Goal: Navigation & Orientation: Find specific page/section

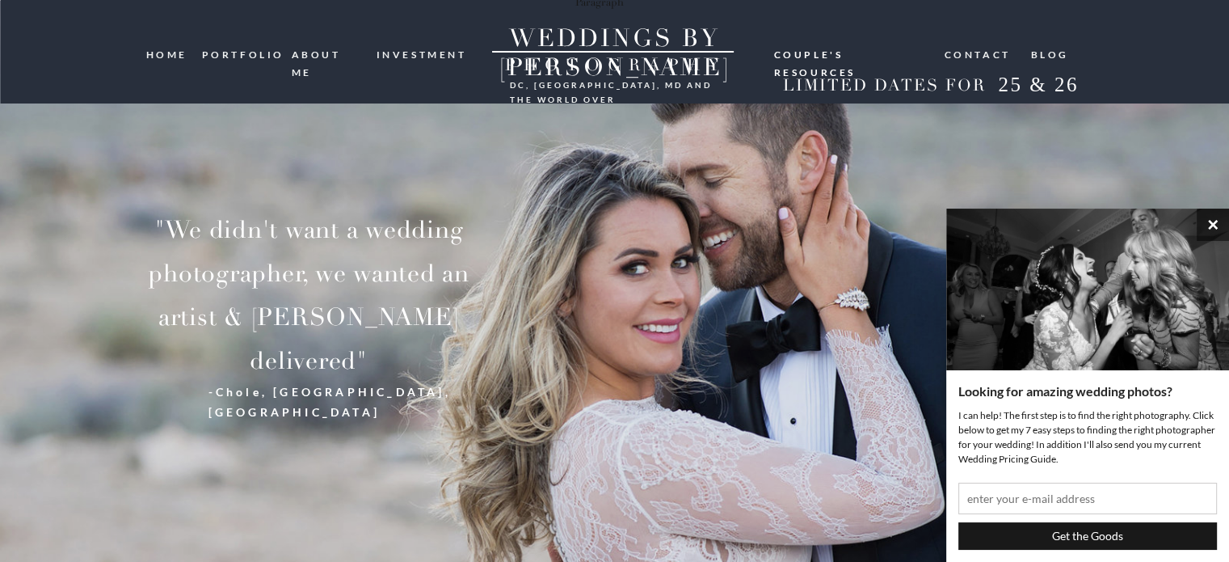
click at [1212, 222] on button "×" at bounding box center [1213, 225] width 32 height 32
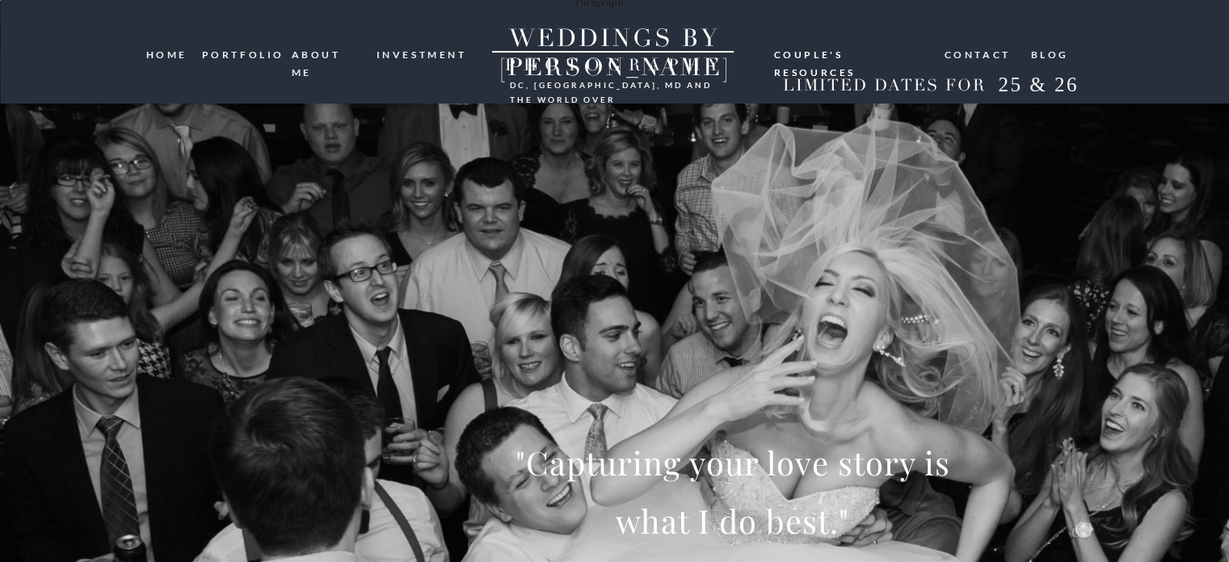
click at [330, 53] on nav "ABOUT ME" at bounding box center [329, 53] width 74 height 15
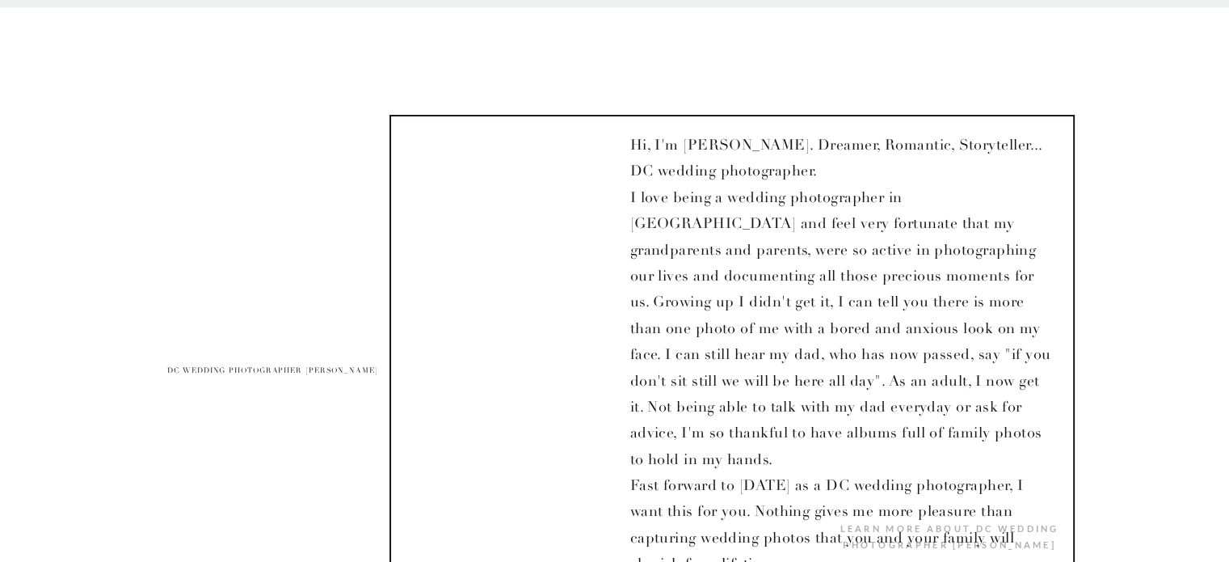
scroll to position [1161, 0]
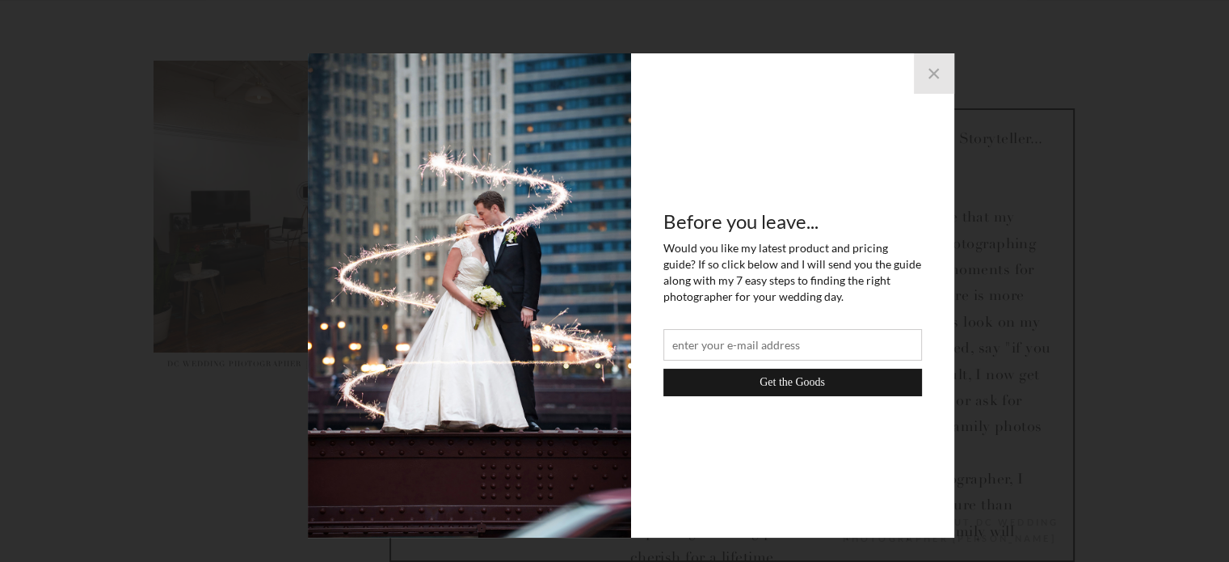
click at [934, 76] on button "×" at bounding box center [934, 73] width 40 height 40
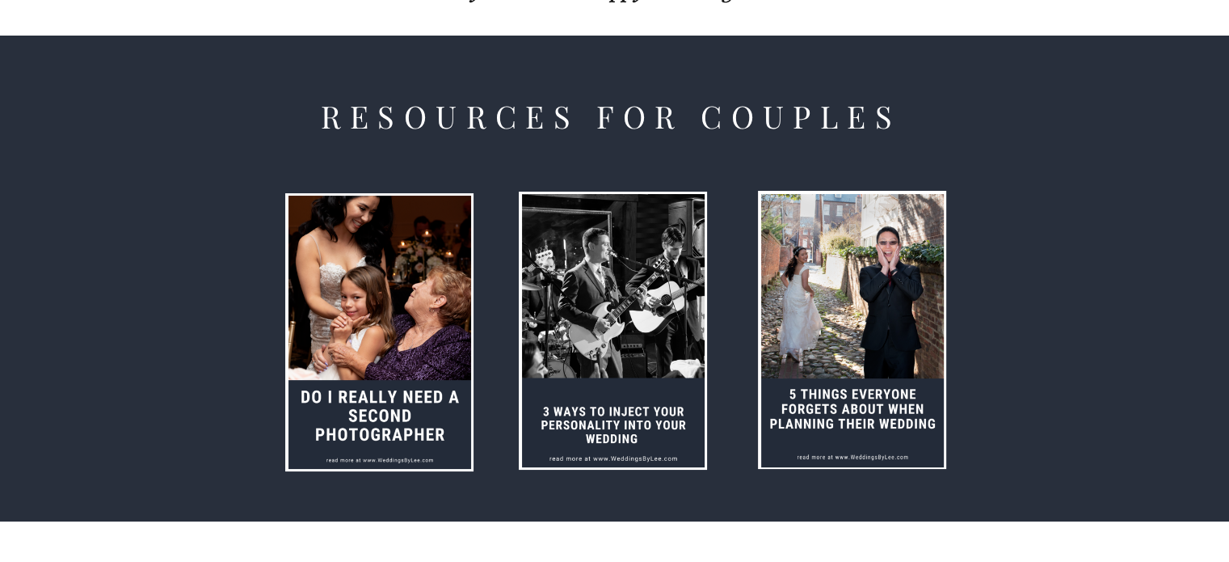
scroll to position [0, 0]
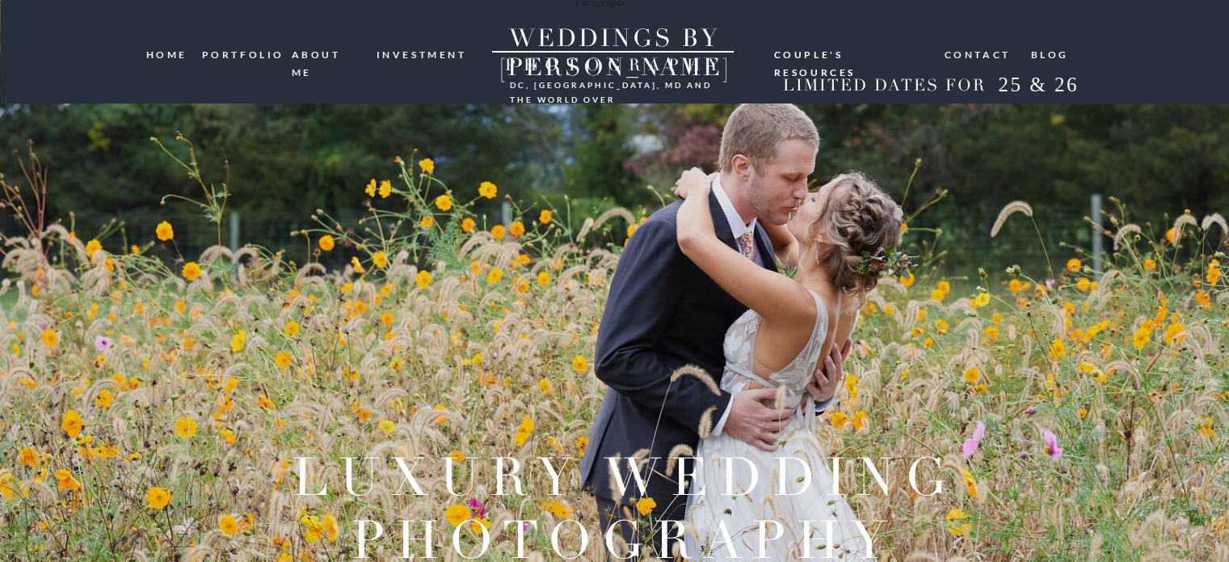
click at [261, 48] on nav "portfolio" at bounding box center [241, 53] width 78 height 15
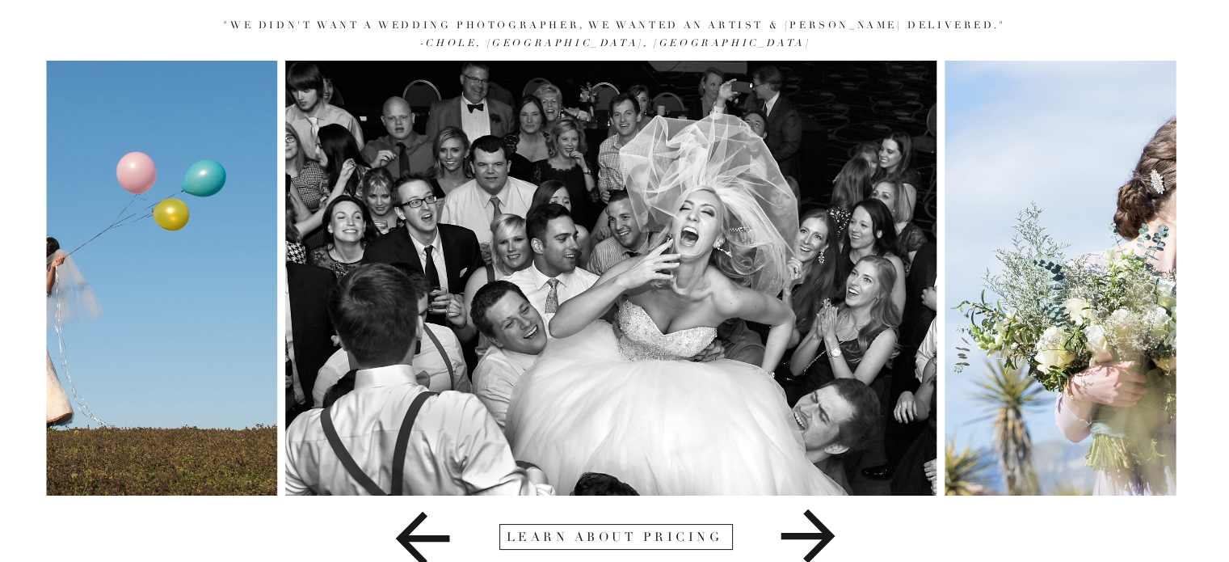
scroll to position [217, 0]
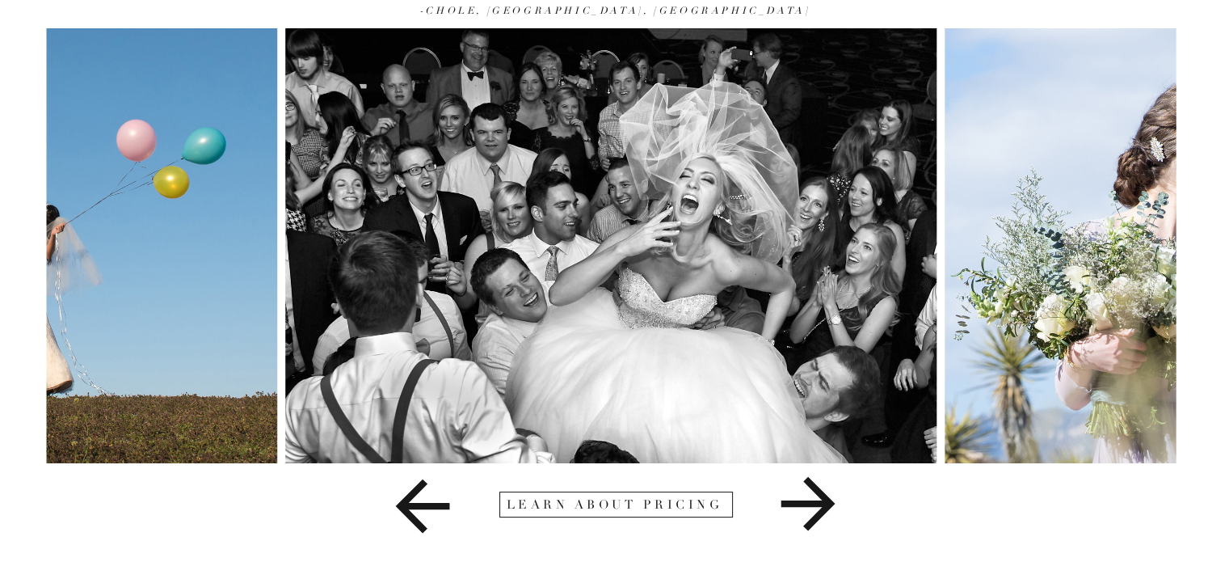
click at [819, 502] on icon at bounding box center [808, 504] width 54 height 54
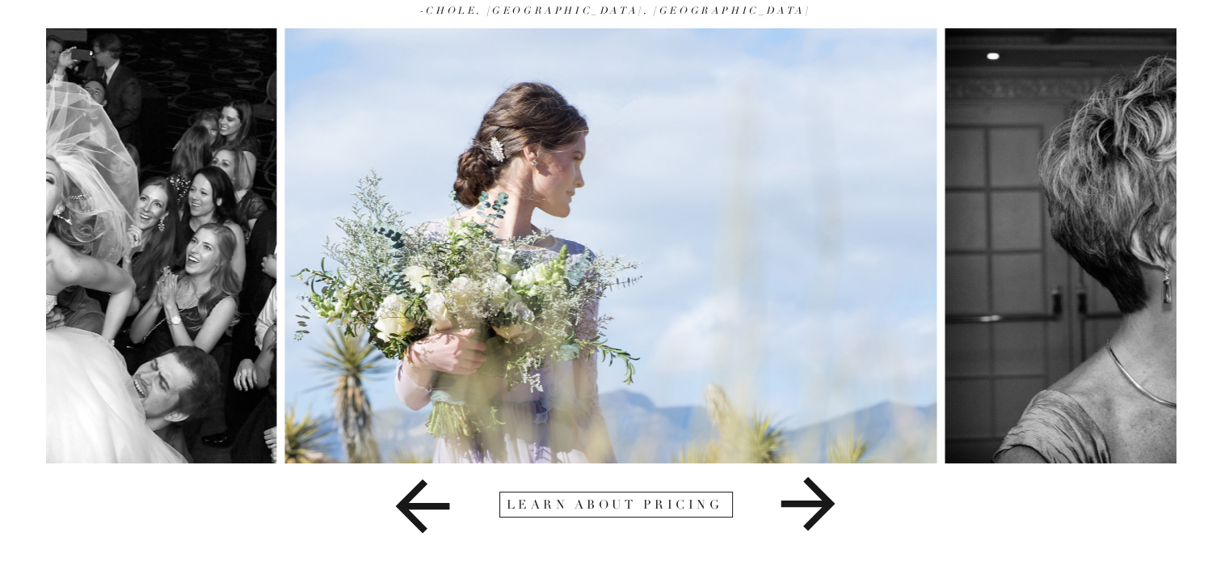
click at [819, 502] on icon at bounding box center [808, 504] width 54 height 54
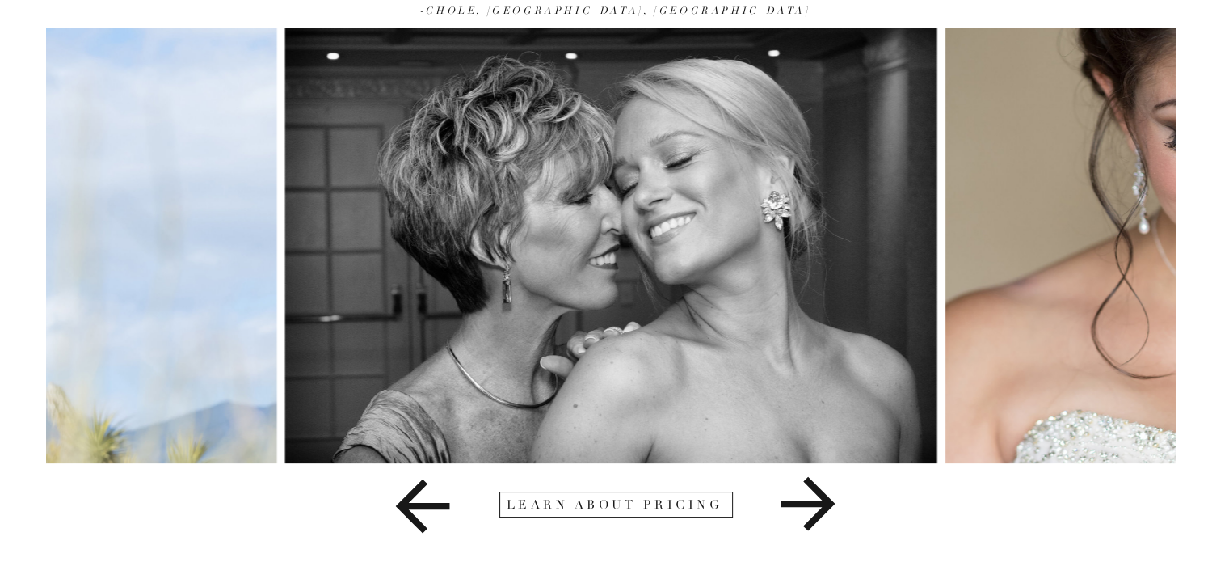
click at [715, 504] on div at bounding box center [617, 504] width 234 height 26
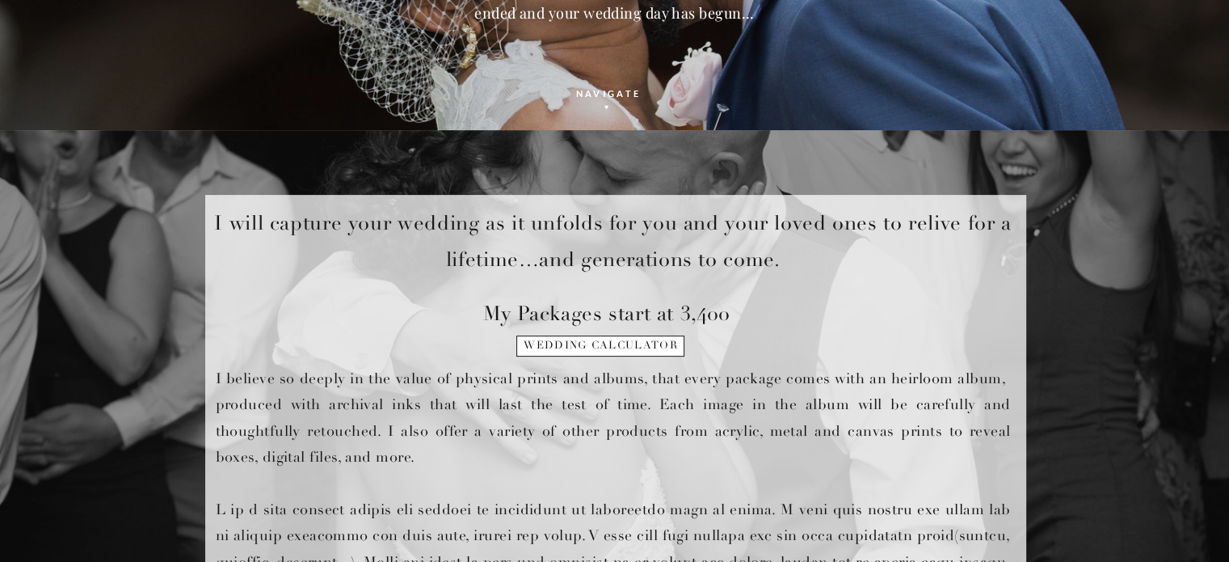
scroll to position [385, 0]
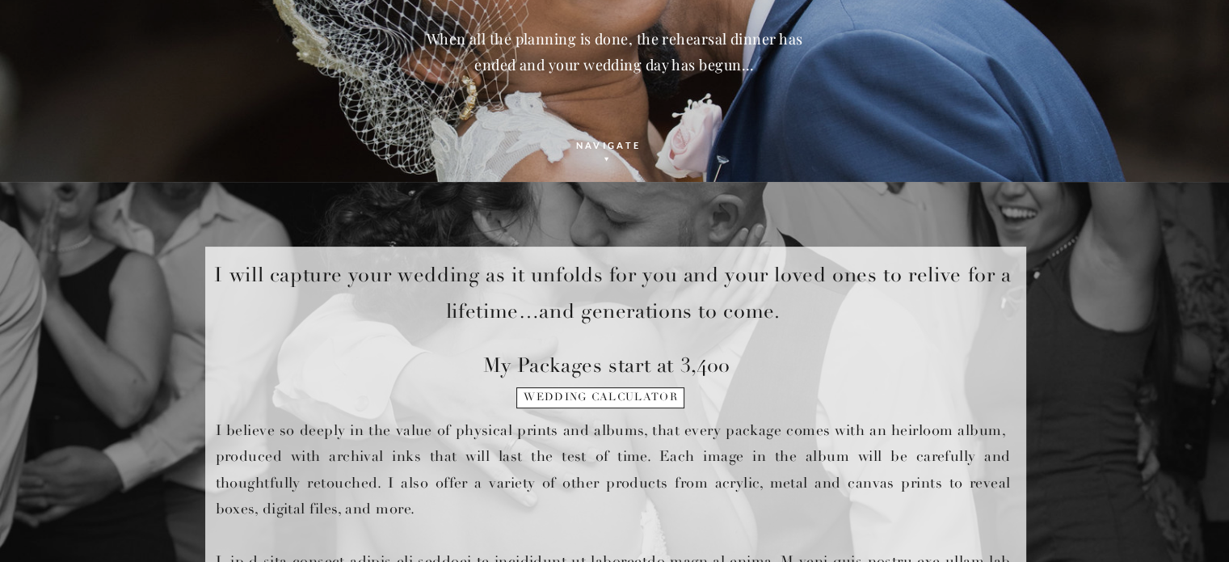
click at [658, 394] on h1 "wedding calculator" at bounding box center [601, 402] width 165 height 23
